Goal: Navigation & Orientation: Find specific page/section

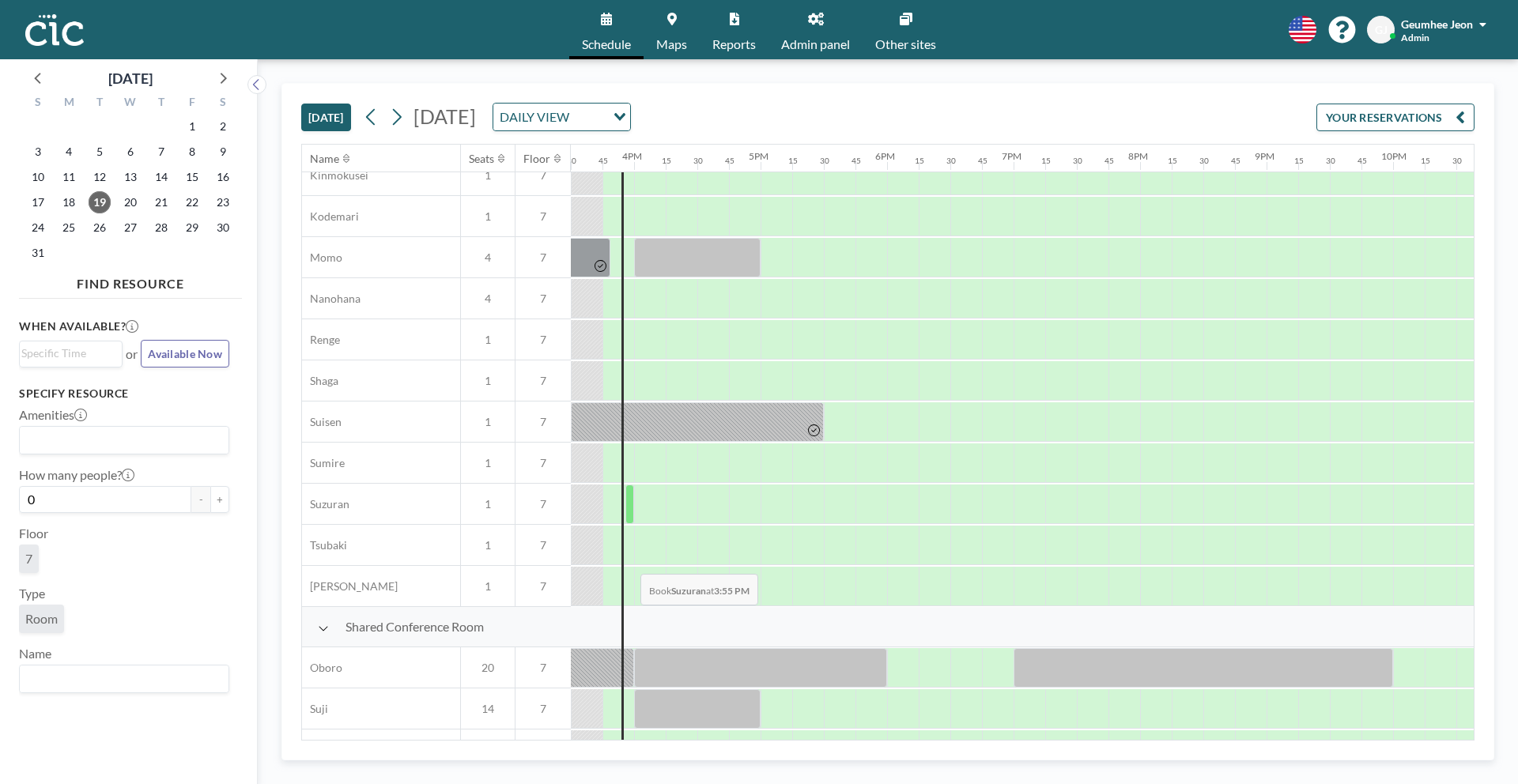
scroll to position [918, 1960]
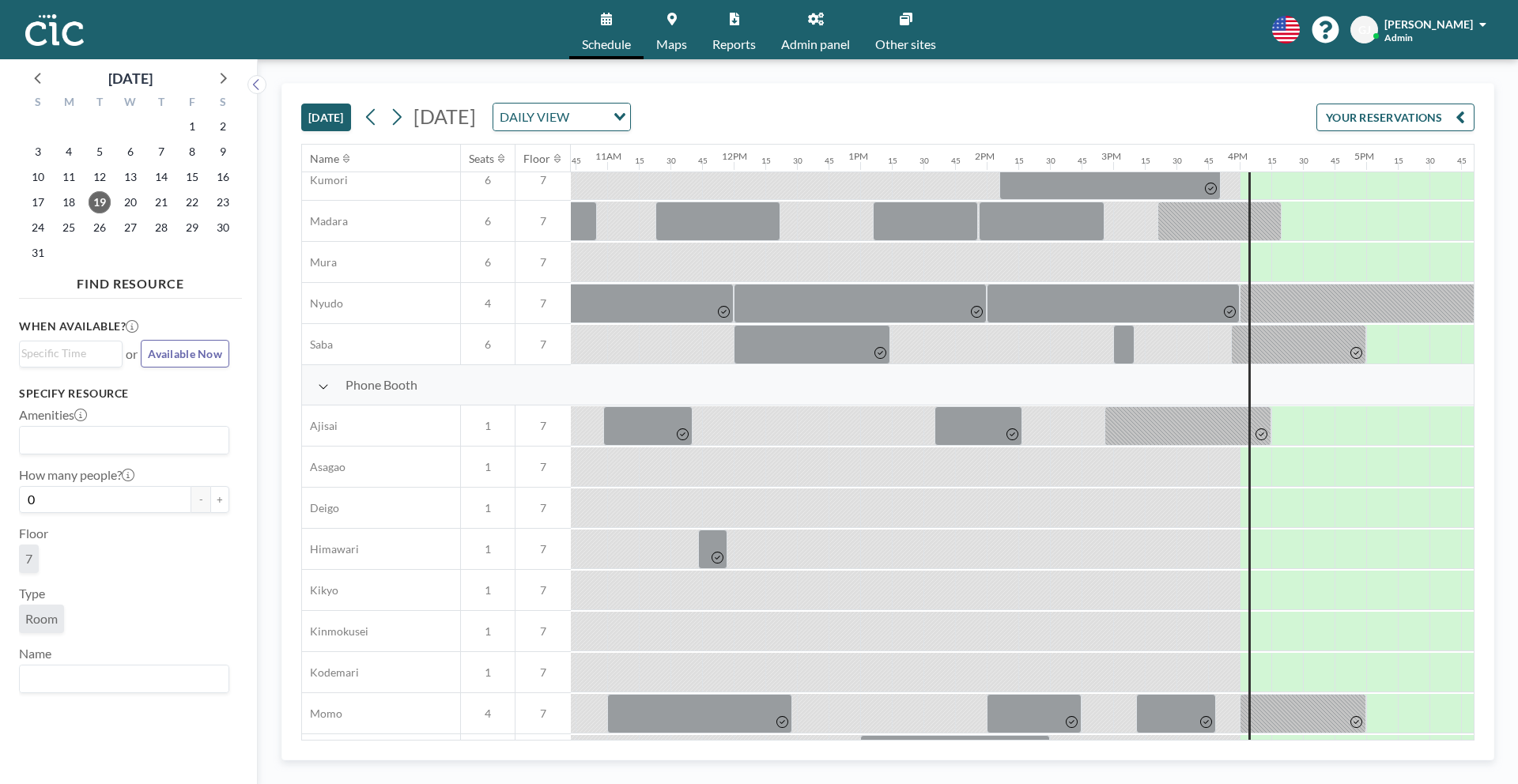
scroll to position [259, 1461]
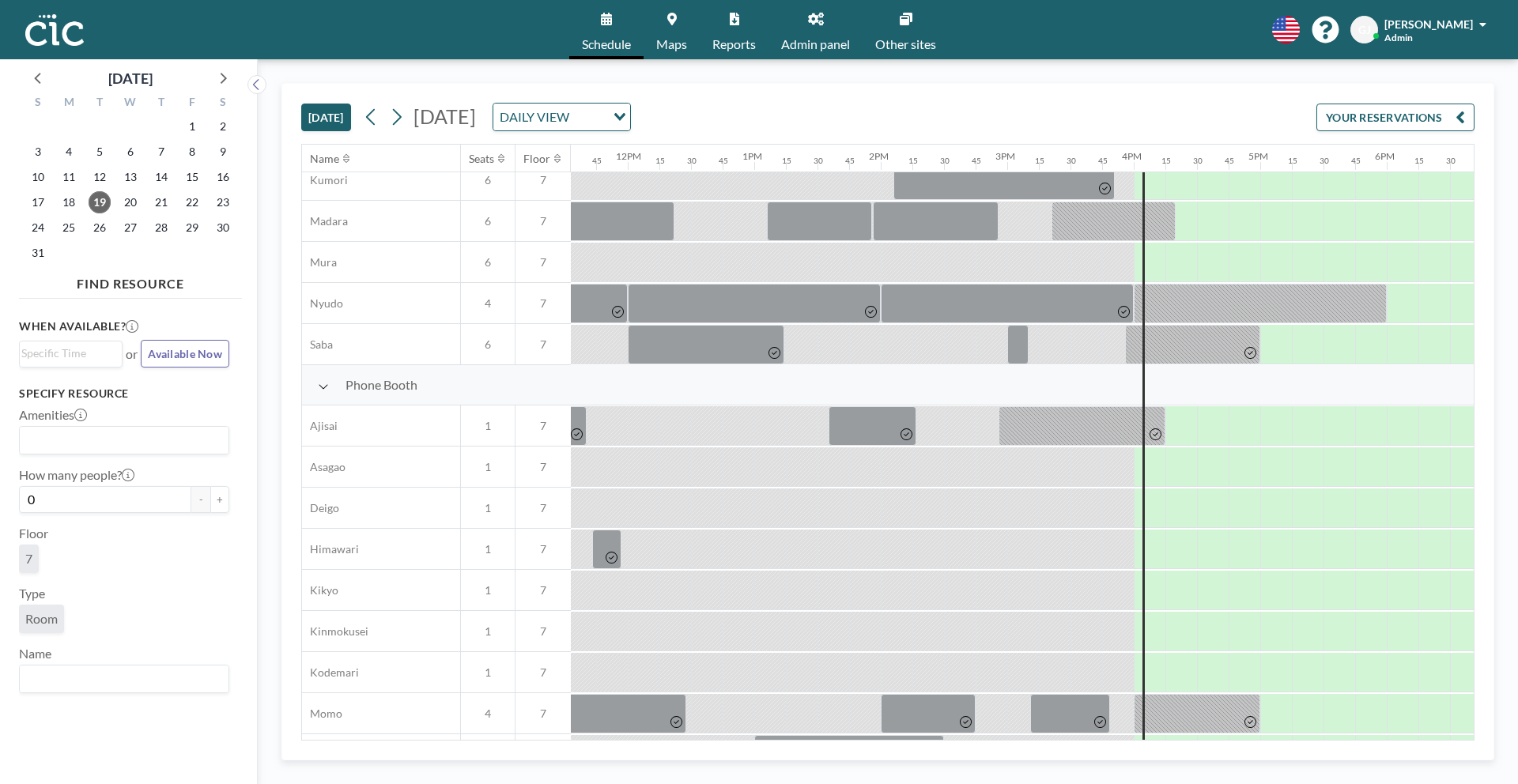
click at [675, 29] on link "Maps" at bounding box center [672, 29] width 56 height 59
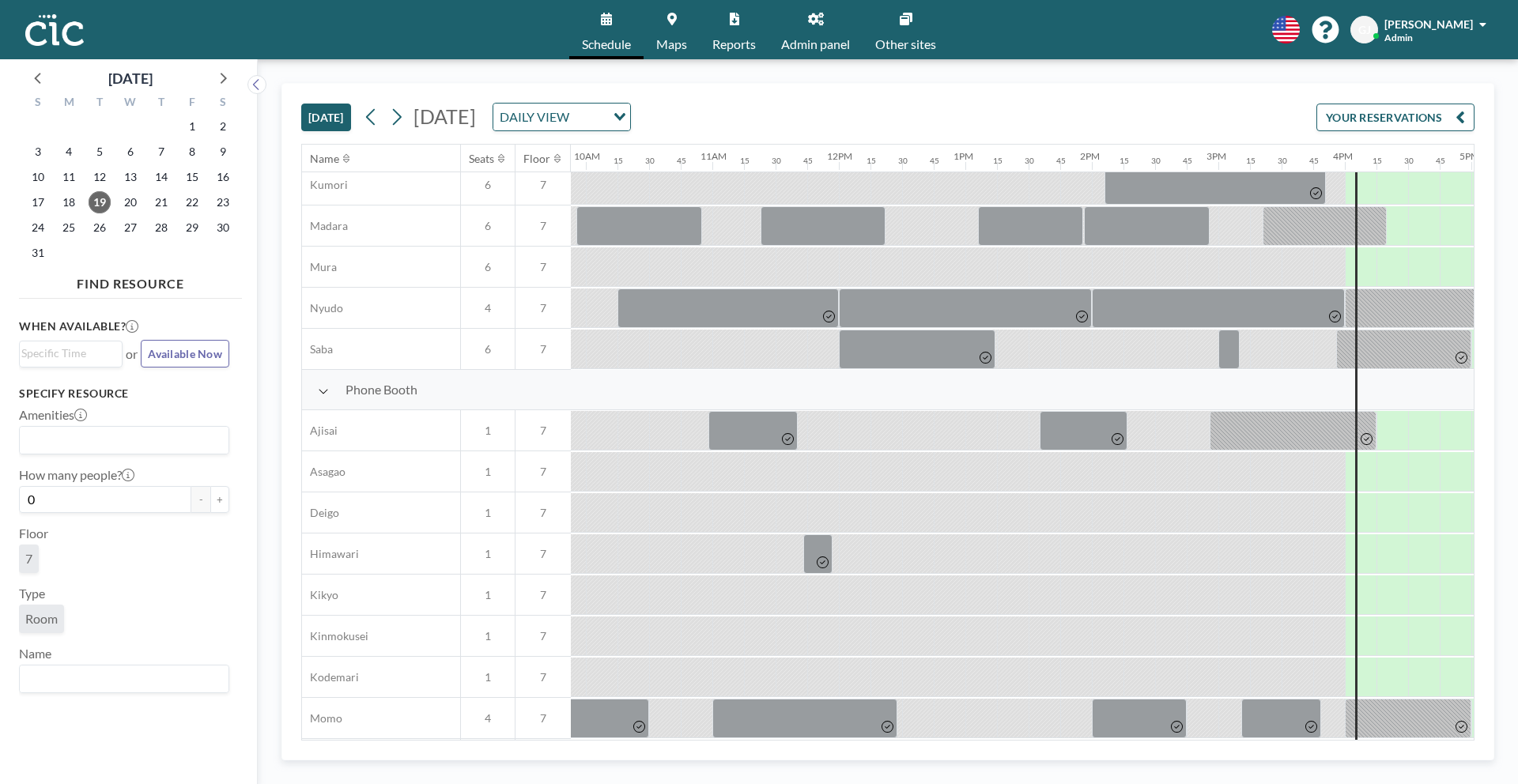
scroll to position [254, 1234]
